Goal: Check status: Check status

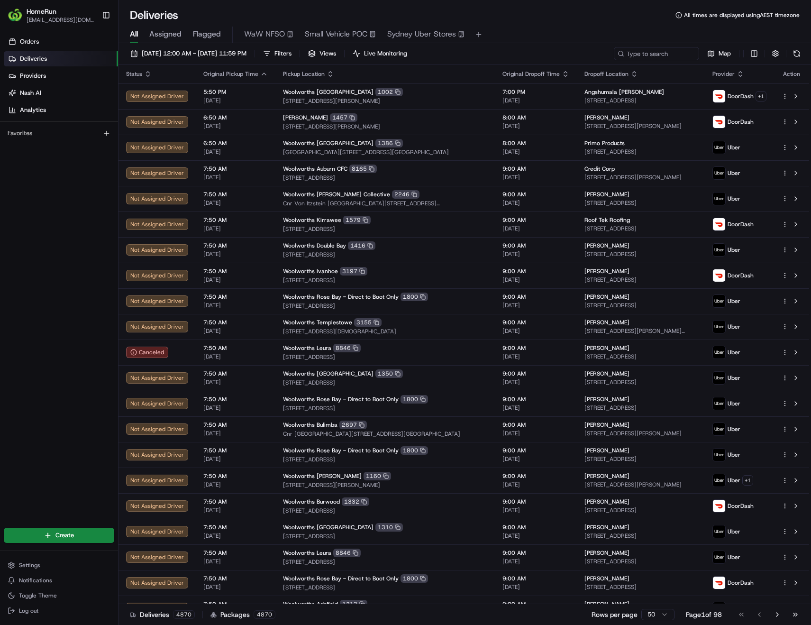
click at [654, 46] on div "[DATE] 12:00 AM - [DATE] 11:59 PM Filters Views Live Monitoring Map Status Orig…" at bounding box center [464, 334] width 692 height 583
click at [651, 53] on input at bounding box center [642, 53] width 114 height 13
paste input "265104309"
type input "265104309"
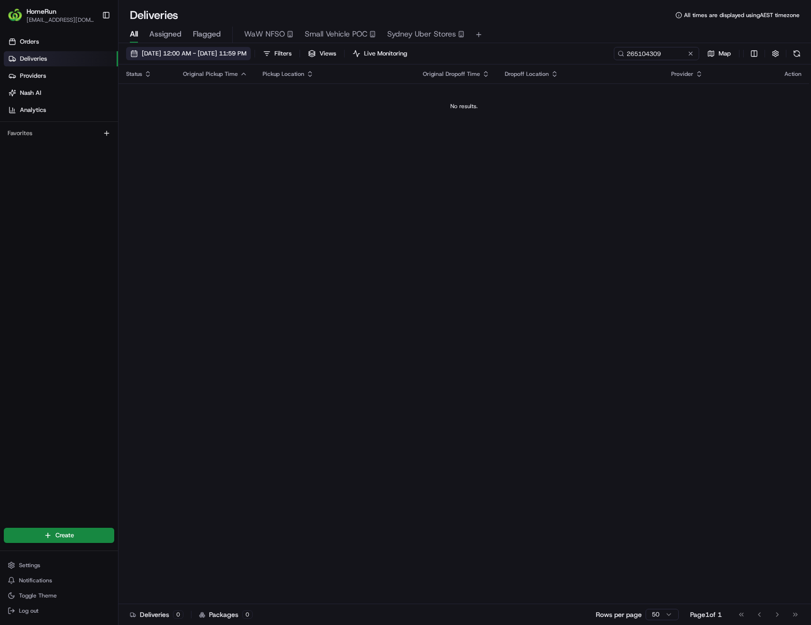
click at [159, 55] on span "[DATE] 12:00 AM - [DATE] 11:59 PM" at bounding box center [194, 53] width 105 height 9
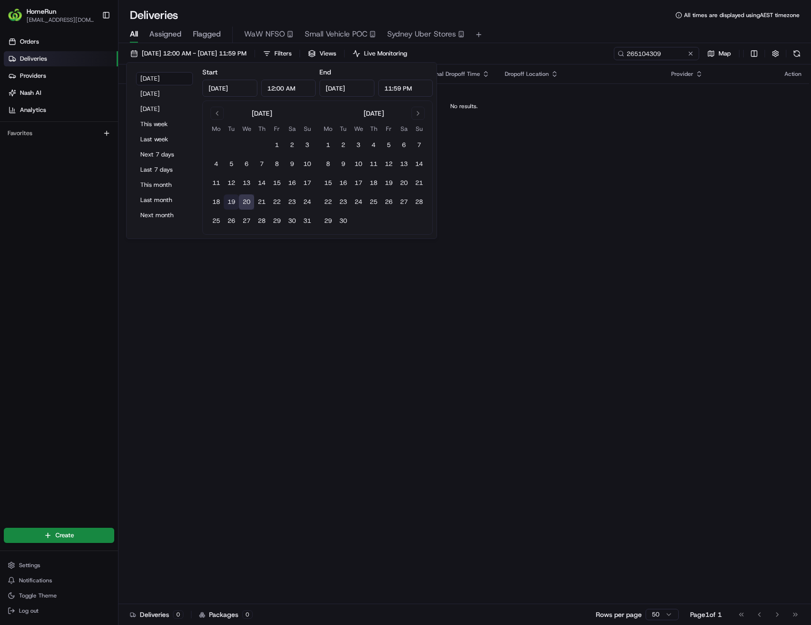
click at [228, 200] on button "19" at bounding box center [231, 201] width 15 height 15
type input "[DATE]"
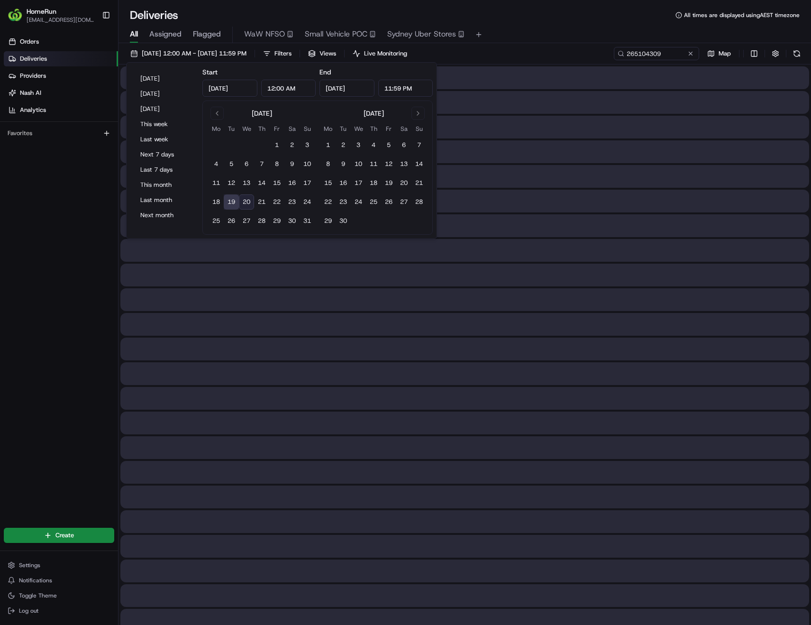
click at [228, 200] on button "19" at bounding box center [231, 201] width 15 height 15
click at [565, 22] on div "Deliveries All times are displayed using AEST timezone" at bounding box center [464, 15] width 692 height 15
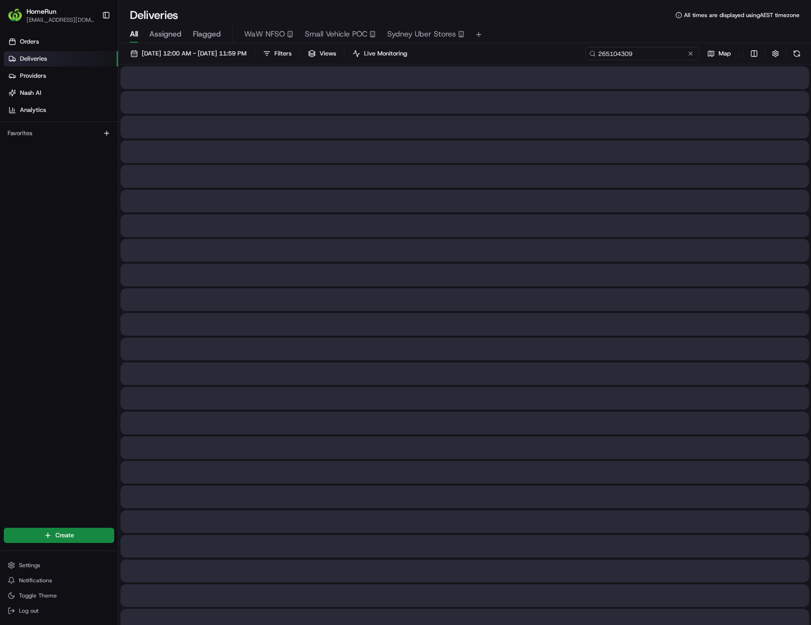
click at [678, 54] on input "265104309" at bounding box center [642, 53] width 114 height 13
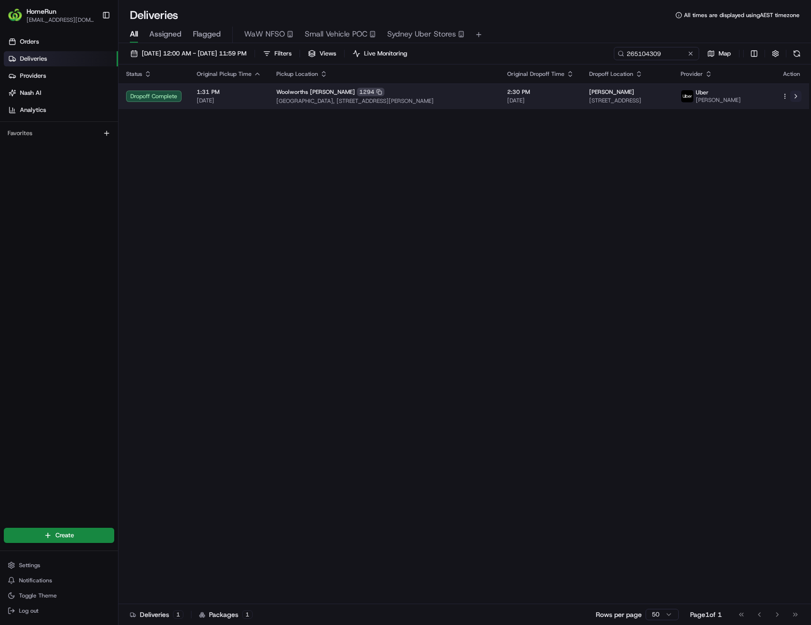
click at [794, 98] on button at bounding box center [795, 96] width 11 height 11
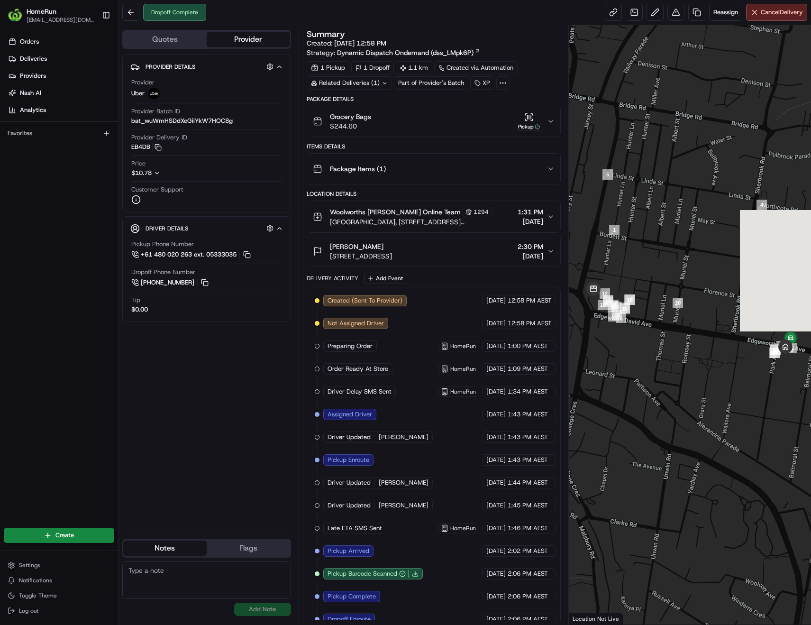
click at [555, 124] on button "Grocery Bags $244.60 Pickup" at bounding box center [433, 121] width 253 height 30
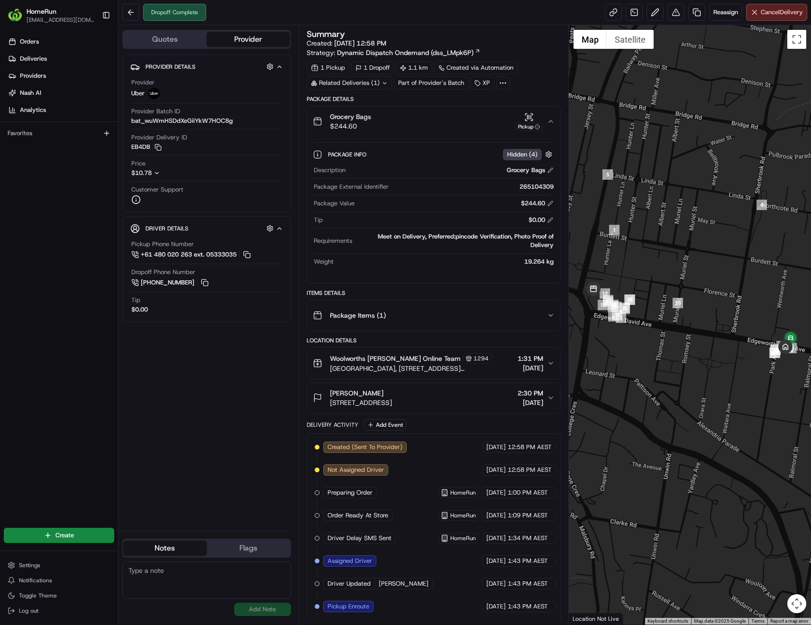
click at [555, 124] on button "Grocery Bags $244.60 Pickup" at bounding box center [433, 121] width 253 height 30
